Goal: Task Accomplishment & Management: Use online tool/utility

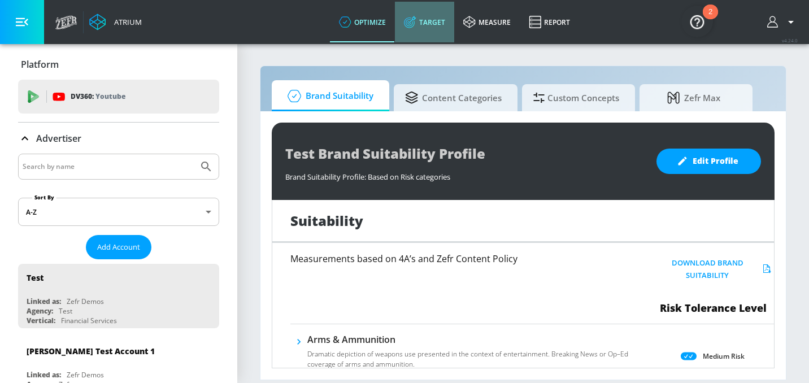
click at [424, 15] on link "Target" at bounding box center [424, 22] width 59 height 41
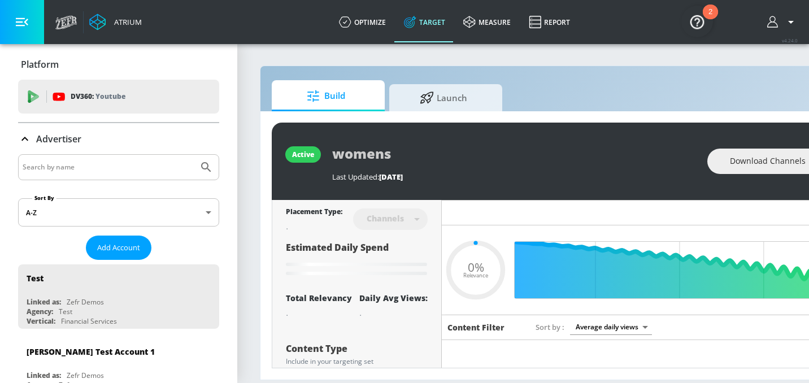
type input "0.05"
